Goal: Task Accomplishment & Management: Use online tool/utility

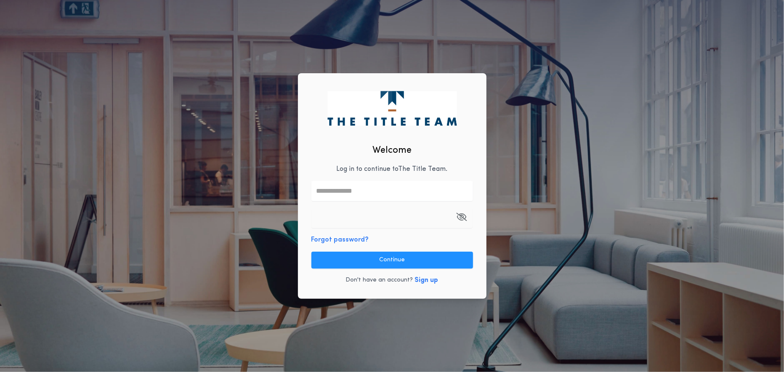
click at [362, 175] on div "Welcome Log in to continue to The Title Team . Forgot password? Continue Don't …" at bounding box center [392, 186] width 189 height 226
type input "**********"
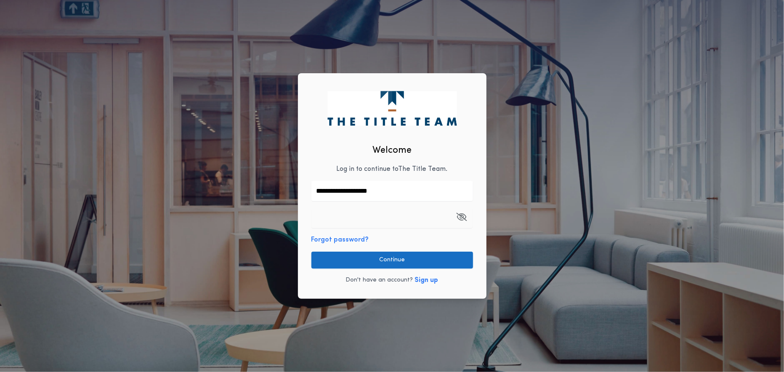
click at [372, 263] on button "Continue" at bounding box center [392, 260] width 162 height 17
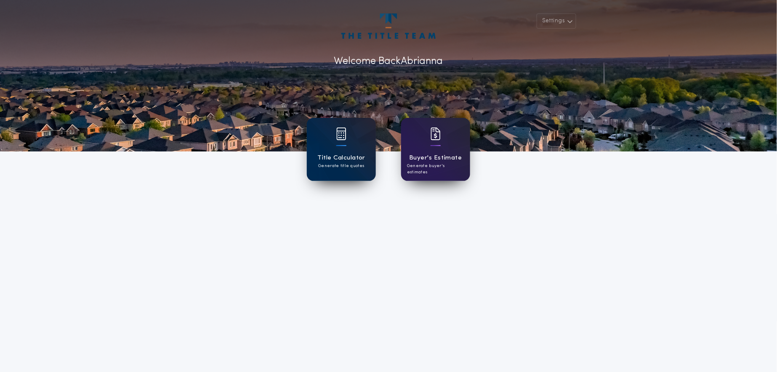
click at [333, 148] on div "Title Calculator Generate title quotes" at bounding box center [341, 149] width 69 height 63
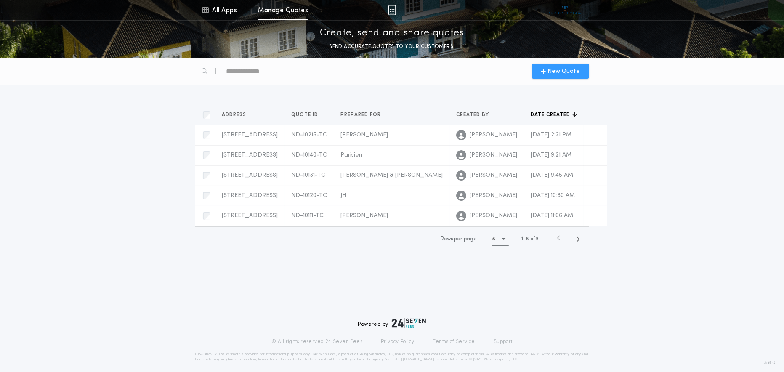
click at [570, 67] on span "New Quote" at bounding box center [564, 71] width 32 height 9
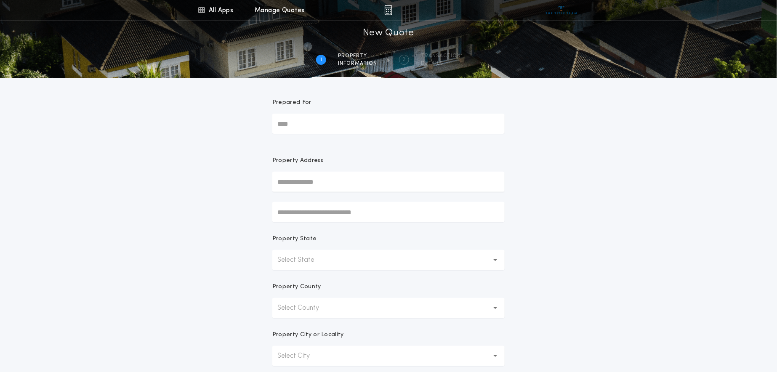
click at [397, 128] on input "Prepared For" at bounding box center [388, 124] width 232 height 20
type input "***"
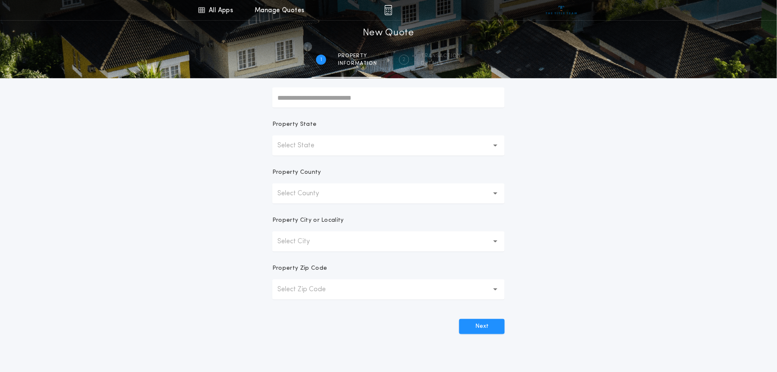
scroll to position [140, 0]
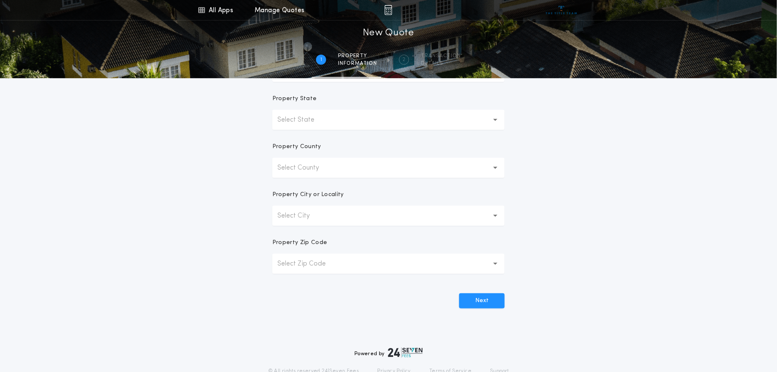
click at [361, 119] on button "Select State" at bounding box center [388, 120] width 232 height 20
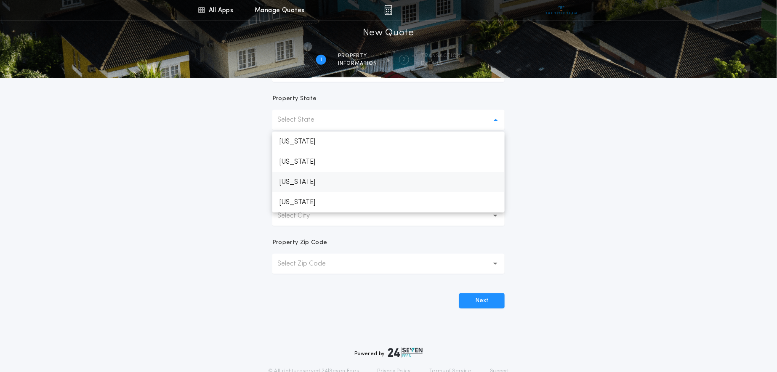
click at [345, 184] on p "[US_STATE]" at bounding box center [388, 182] width 232 height 20
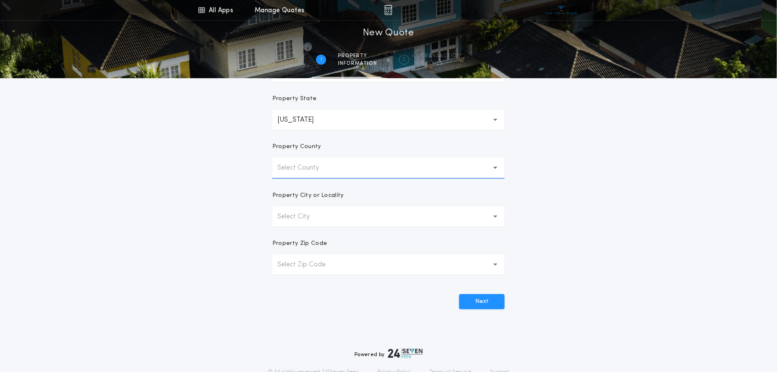
click at [347, 166] on button "Select County" at bounding box center [388, 168] width 232 height 20
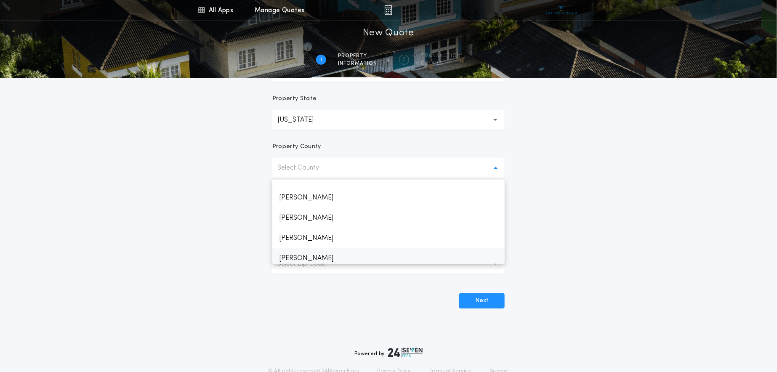
click at [298, 252] on p "[PERSON_NAME]" at bounding box center [388, 258] width 232 height 20
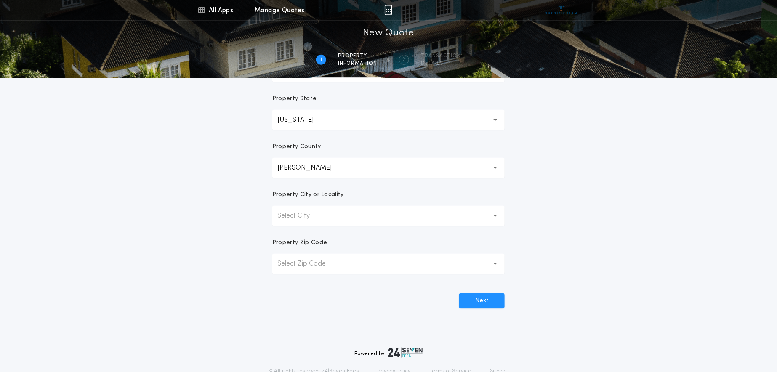
click at [311, 219] on p "Select City" at bounding box center [300, 216] width 46 height 10
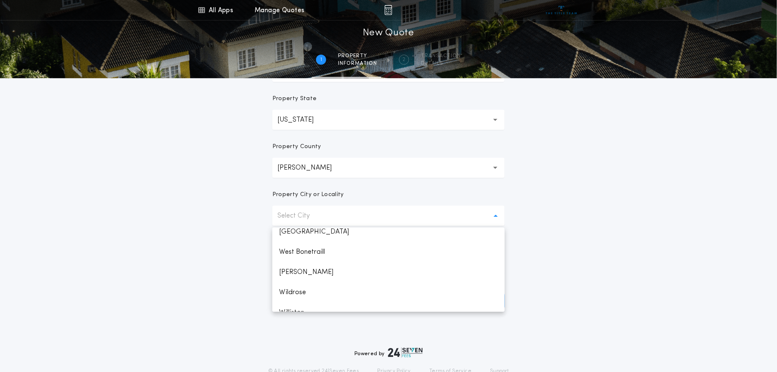
scroll to position [461, 0]
click at [311, 283] on p "Williston" at bounding box center [388, 282] width 232 height 20
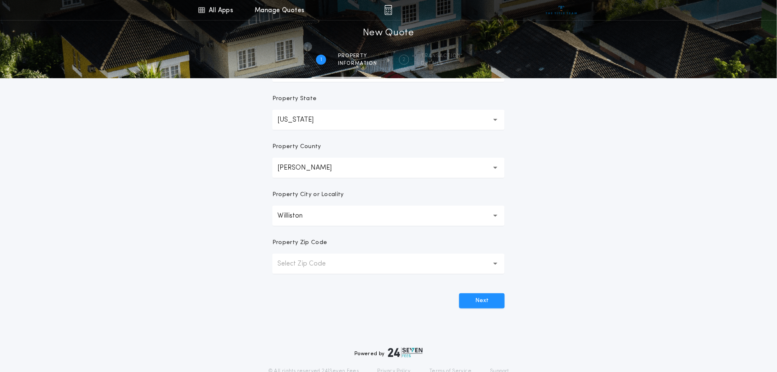
click at [333, 262] on p "Select Zip Code" at bounding box center [308, 264] width 62 height 10
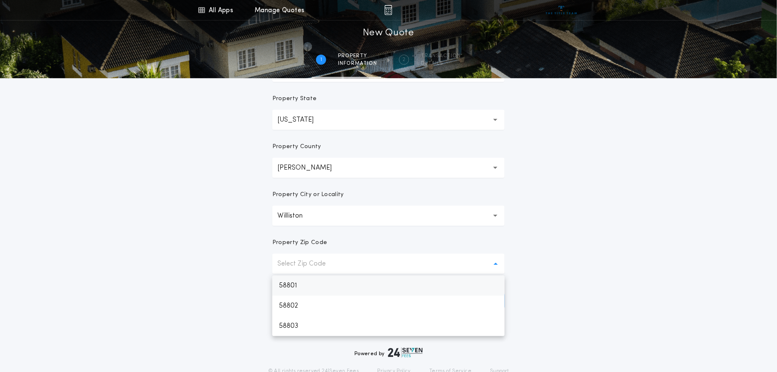
click at [322, 290] on p "58801" at bounding box center [388, 286] width 232 height 20
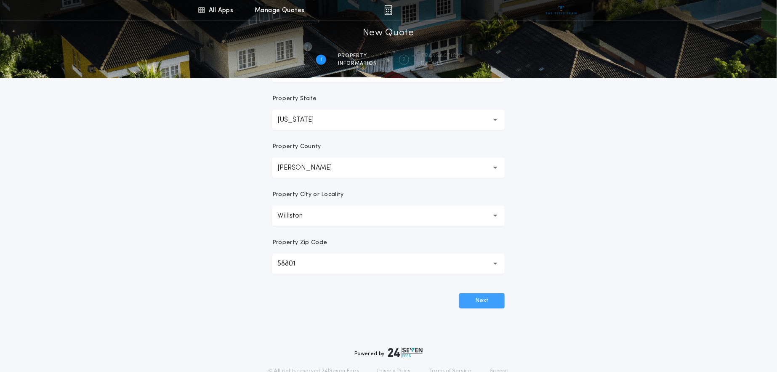
click at [482, 302] on button "Next" at bounding box center [481, 300] width 45 height 15
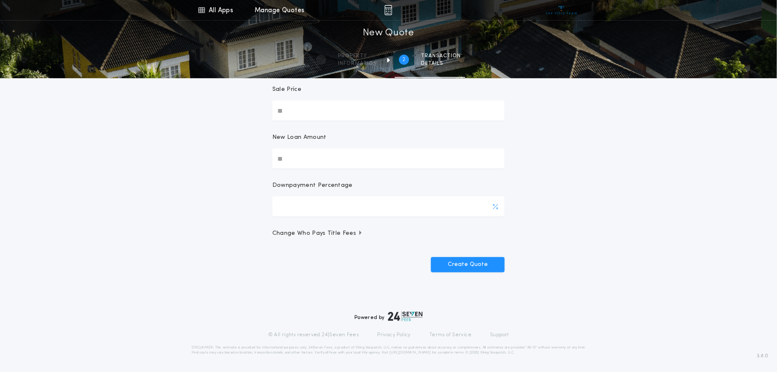
scroll to position [0, 0]
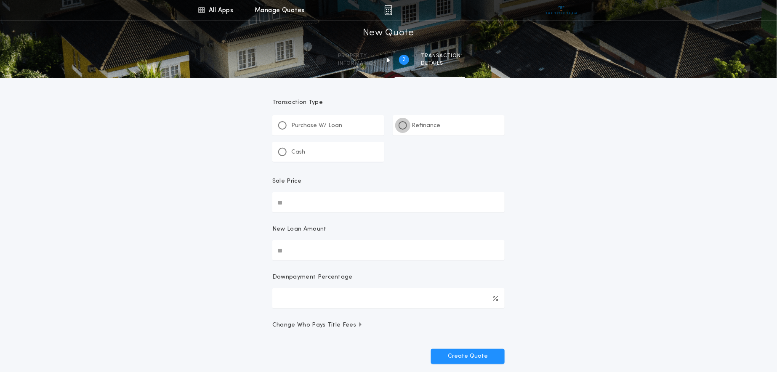
click at [402, 125] on div at bounding box center [403, 125] width 4 height 4
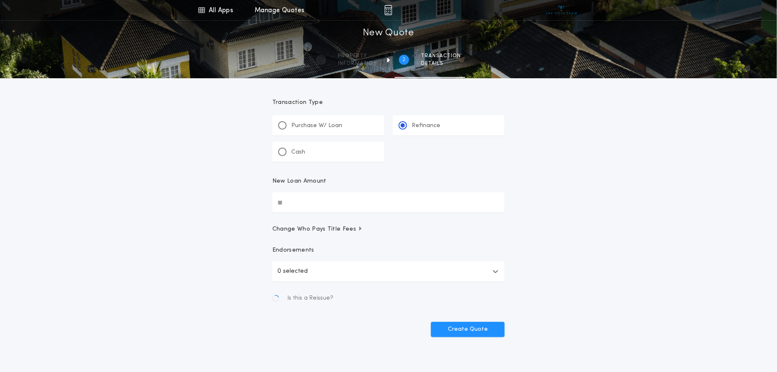
click at [346, 206] on input "New Loan Amount" at bounding box center [388, 202] width 232 height 20
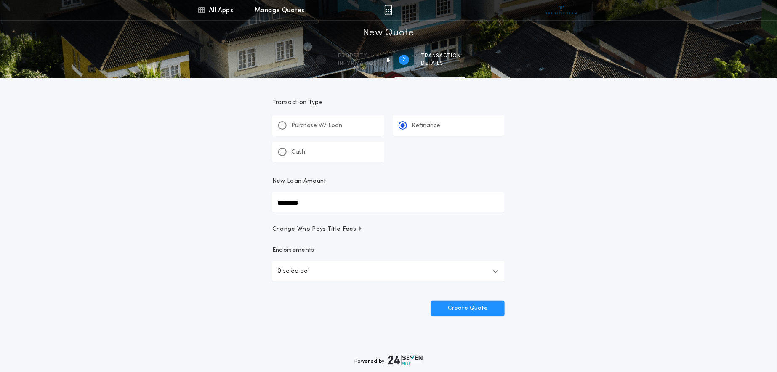
type input "********"
click at [362, 269] on button "0 selected" at bounding box center [388, 271] width 232 height 20
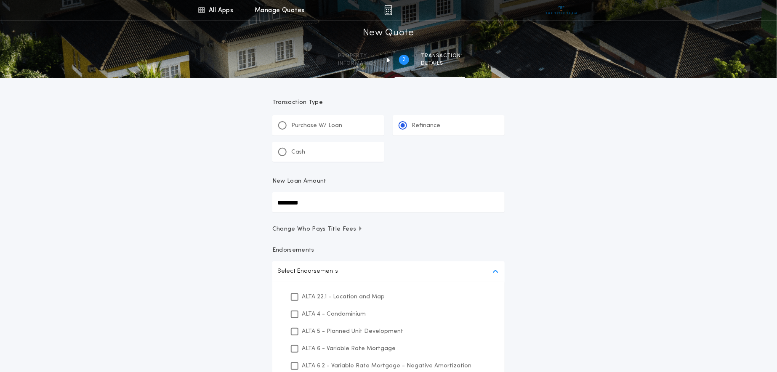
click at [332, 295] on p "ALTA 22.1 - Location and Map" at bounding box center [343, 297] width 83 height 9
click at [663, 249] on div "All Apps Title Calculator Buyer's Estimate Menu All Apps Manage Quotes 2 /2 New…" at bounding box center [388, 250] width 777 height 500
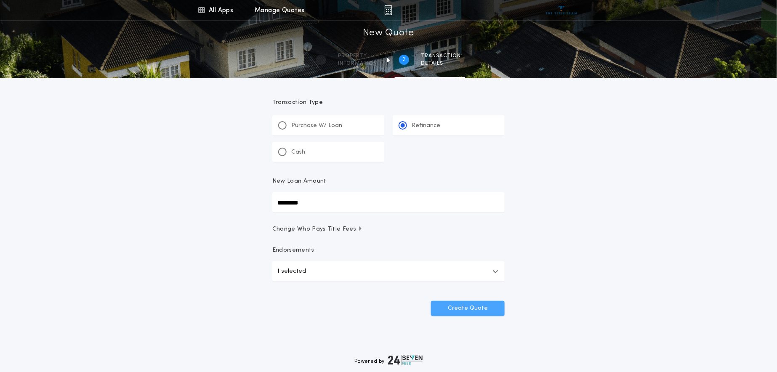
click at [471, 301] on button "Create Quote" at bounding box center [468, 308] width 74 height 15
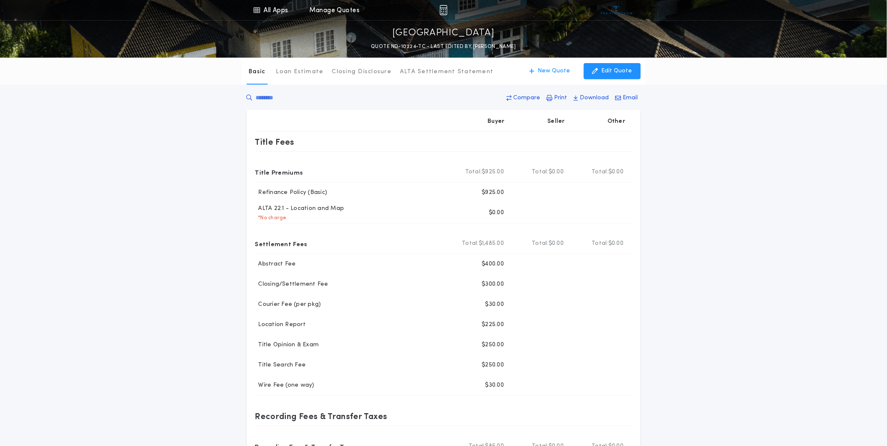
click at [712, 276] on div "Basic Loan Estimate Closing Disclosure ALTA Settlement Statement Basic New Quot…" at bounding box center [443, 309] width 887 height 503
